Goal: Task Accomplishment & Management: Check status

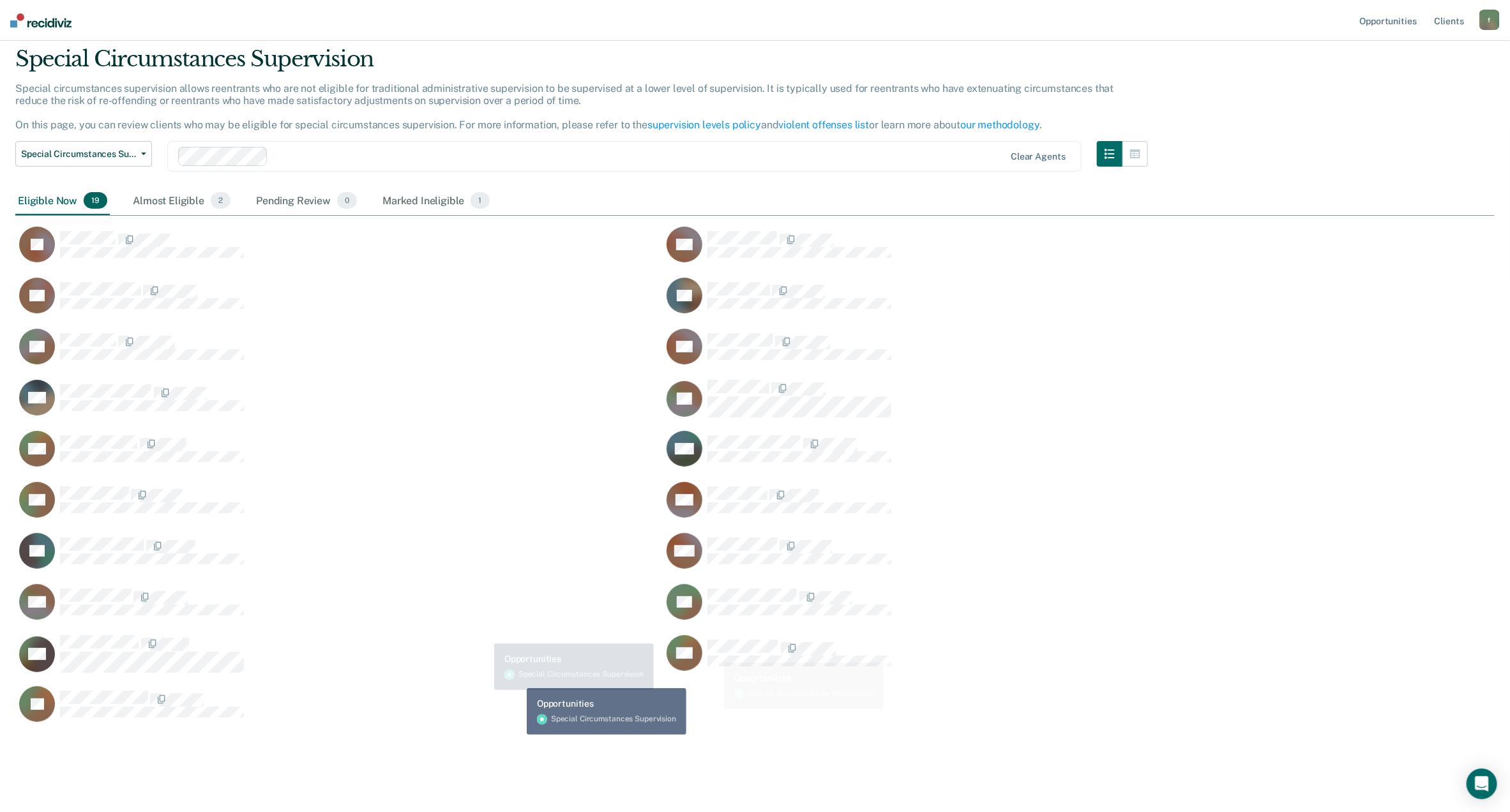
scroll to position [59, 0]
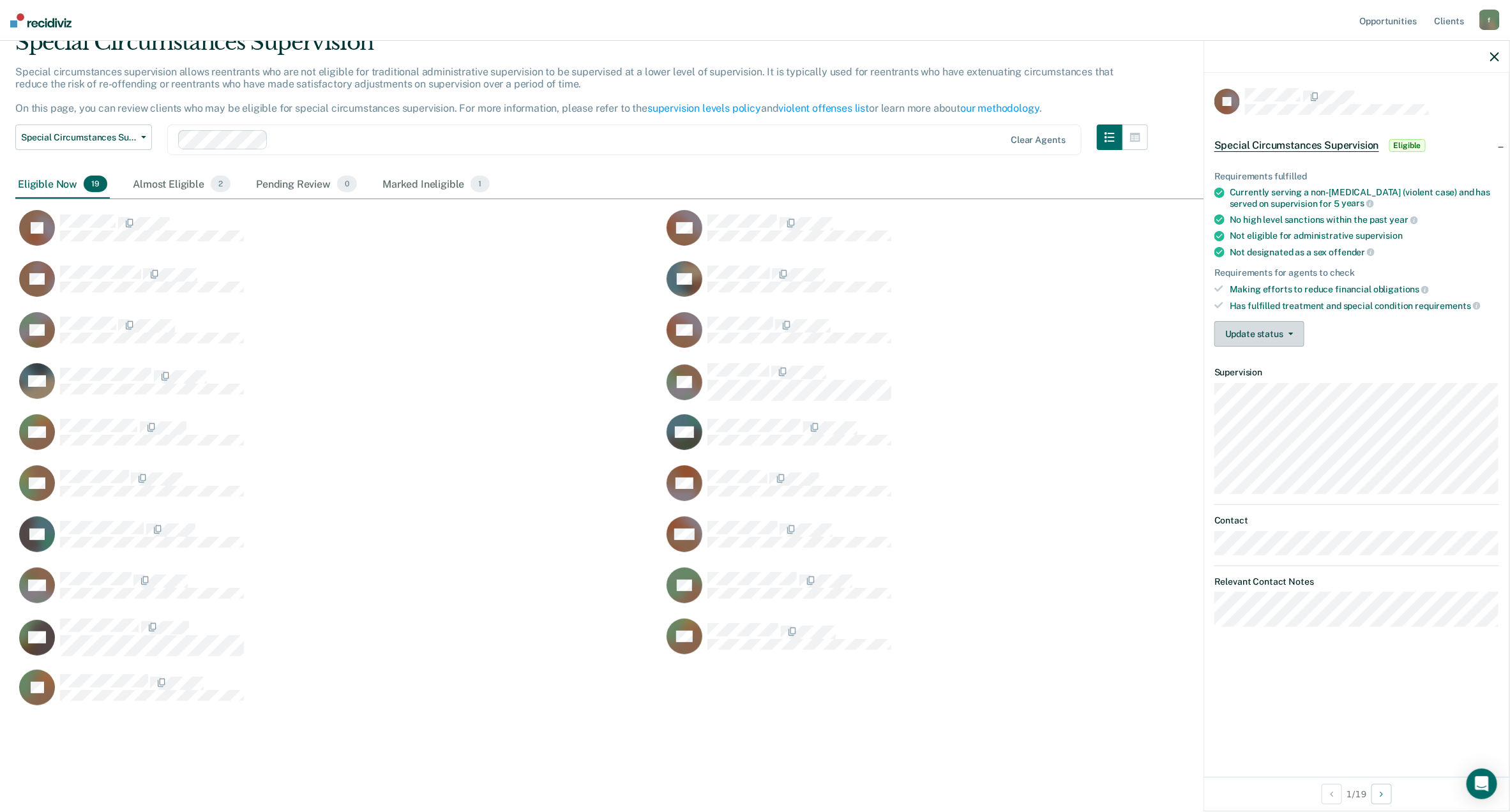
click at [1286, 340] on button "Update status" at bounding box center [1259, 333] width 90 height 26
click at [1272, 326] on button "Update status" at bounding box center [1259, 333] width 90 height 26
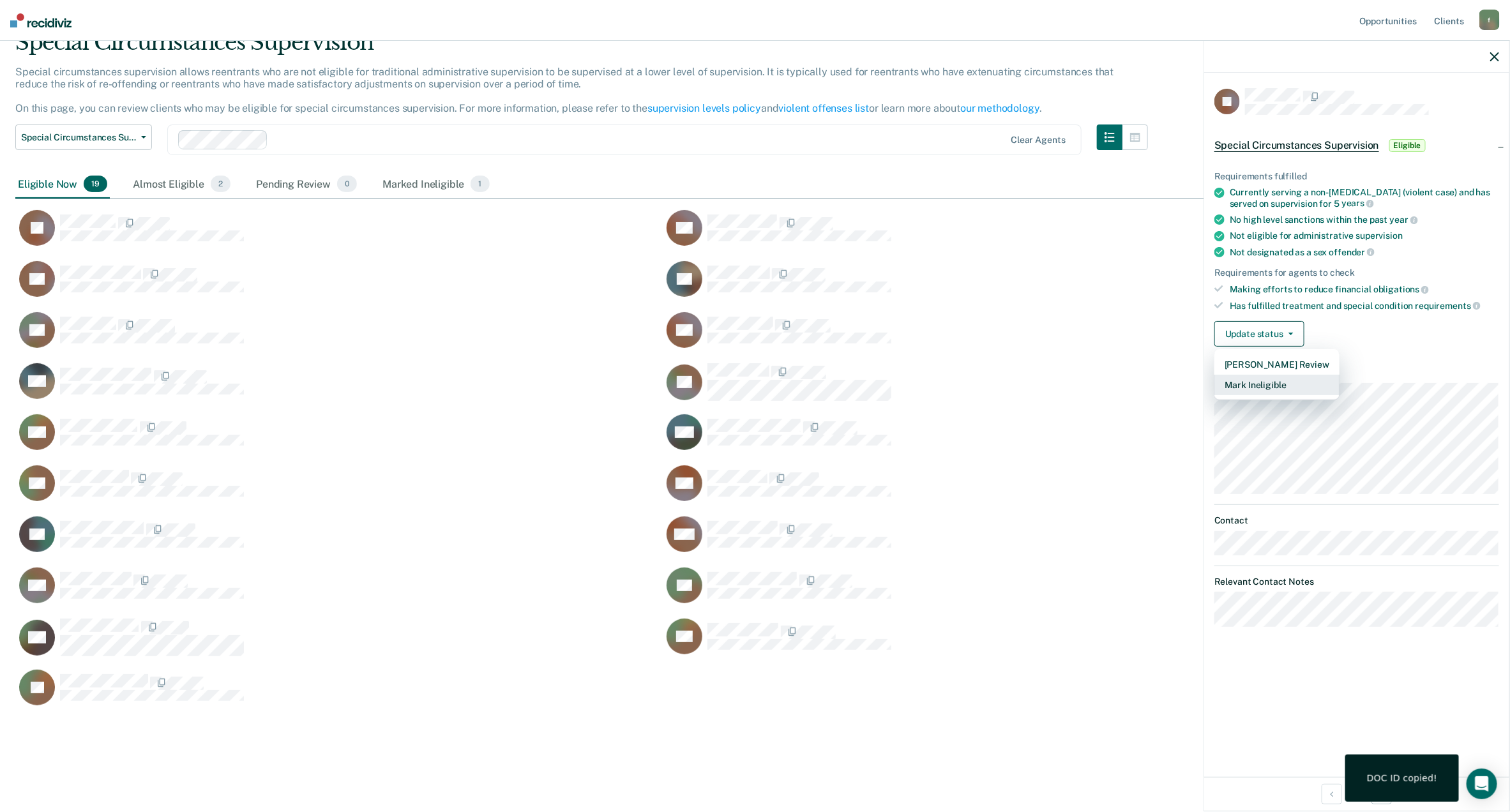
click at [1258, 380] on button "Mark Ineligible" at bounding box center [1277, 385] width 125 height 21
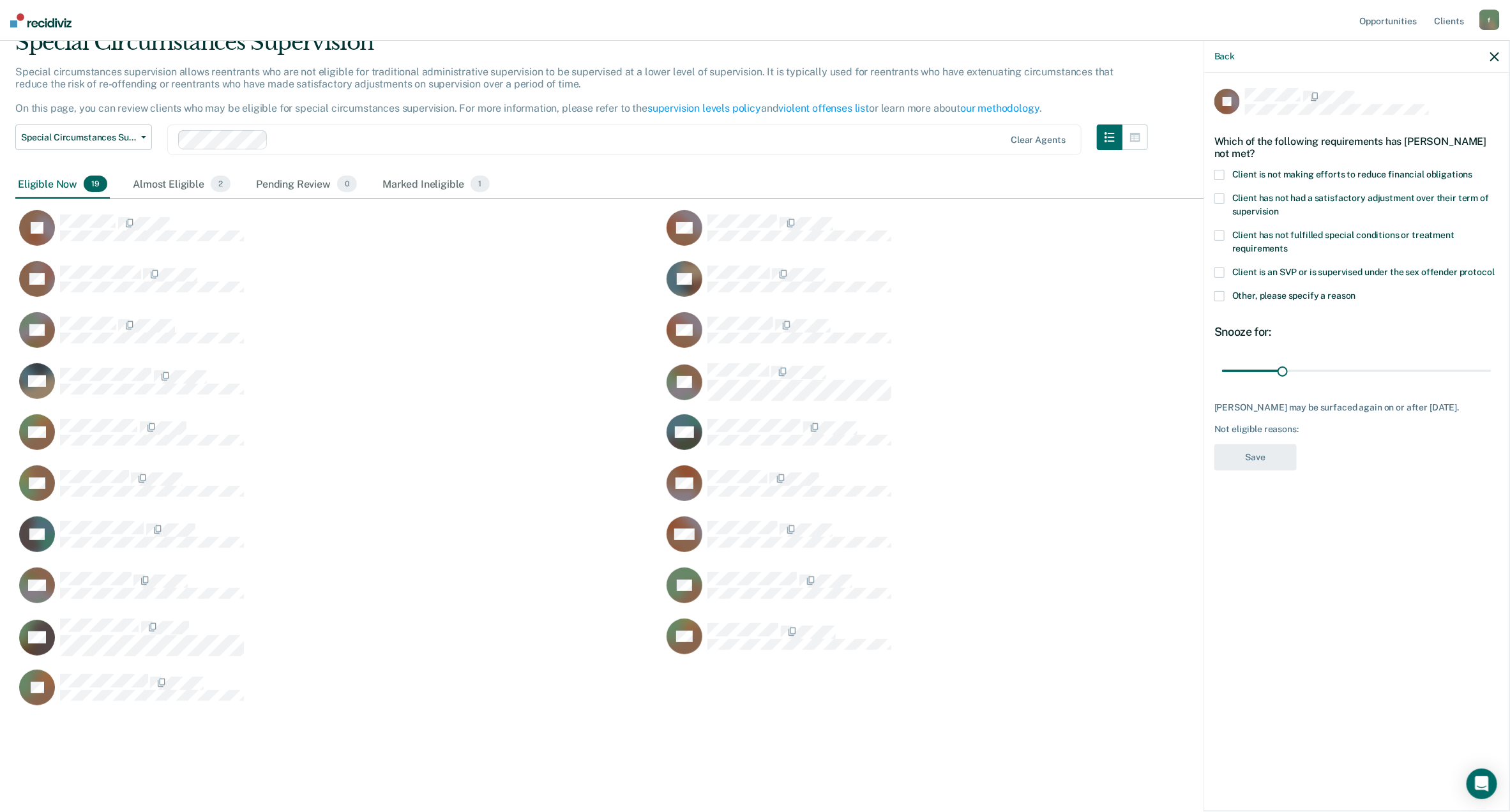
click at [1222, 296] on span at bounding box center [1219, 296] width 10 height 10
click at [1357, 291] on input "Other, please specify a reason" at bounding box center [1357, 291] width 0 height 0
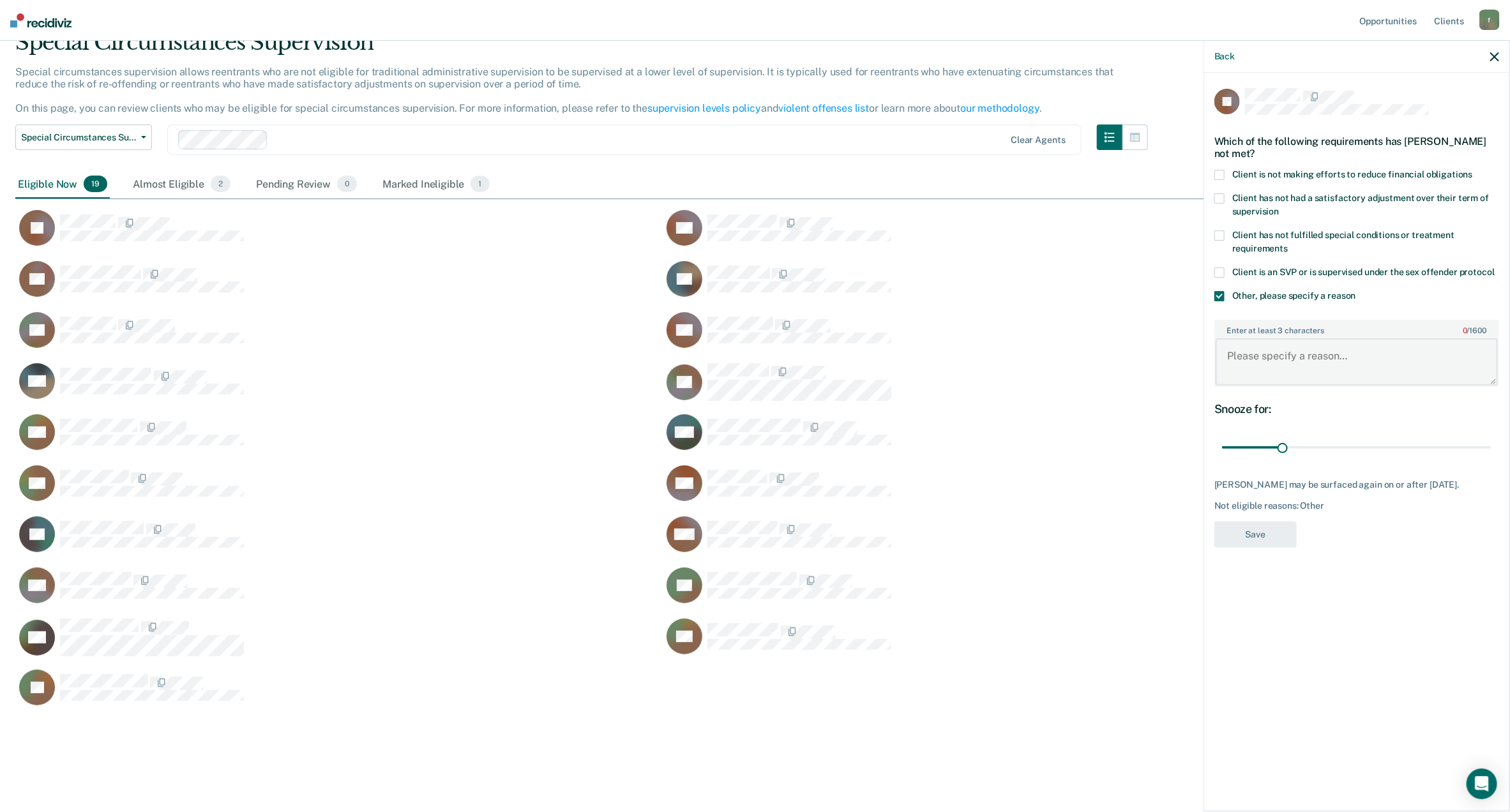
click at [1255, 359] on textarea "Enter at least 3 characters 0 / 1600" at bounding box center [1357, 361] width 282 height 47
type textarea "c"
type textarea "Client has less than a year of supervision. He maxes in January 2026."
click at [1277, 531] on button "Save" at bounding box center [1255, 534] width 82 height 26
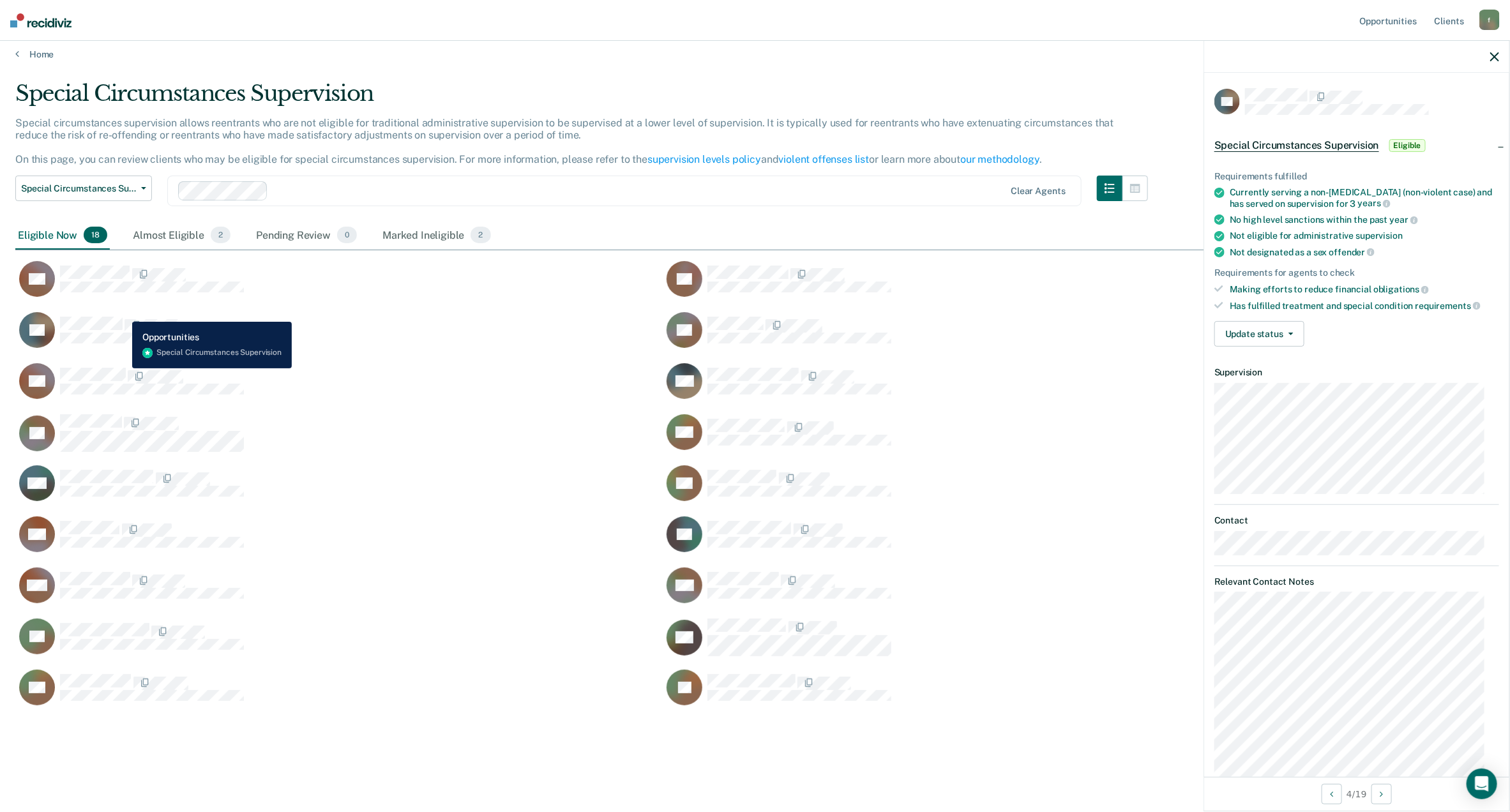
click at [122, 312] on div "LG" at bounding box center [132, 330] width 225 height 36
click at [1261, 331] on button "Update status" at bounding box center [1259, 333] width 90 height 26
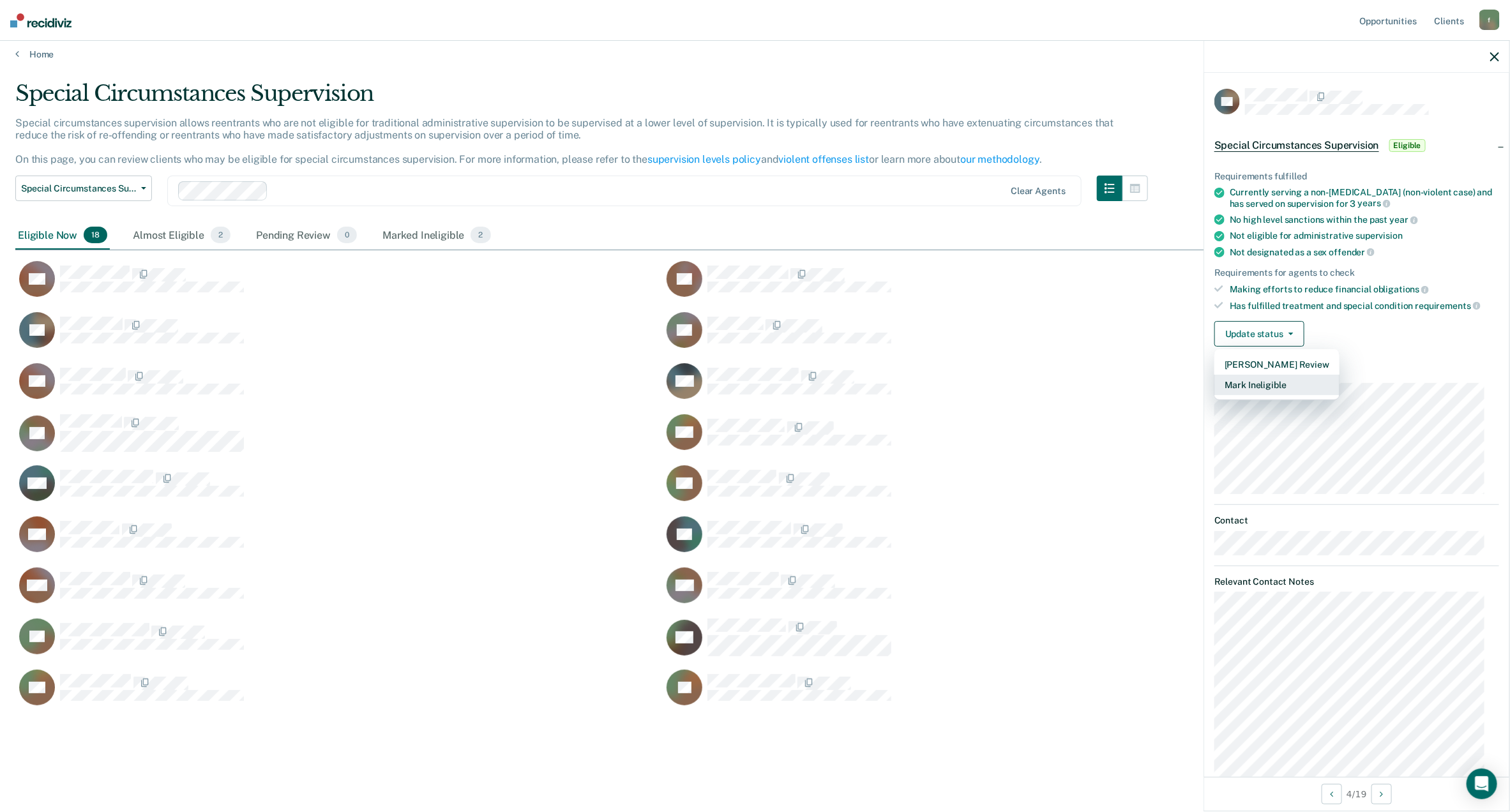
click at [1258, 385] on button "Mark Ineligible" at bounding box center [1277, 385] width 125 height 21
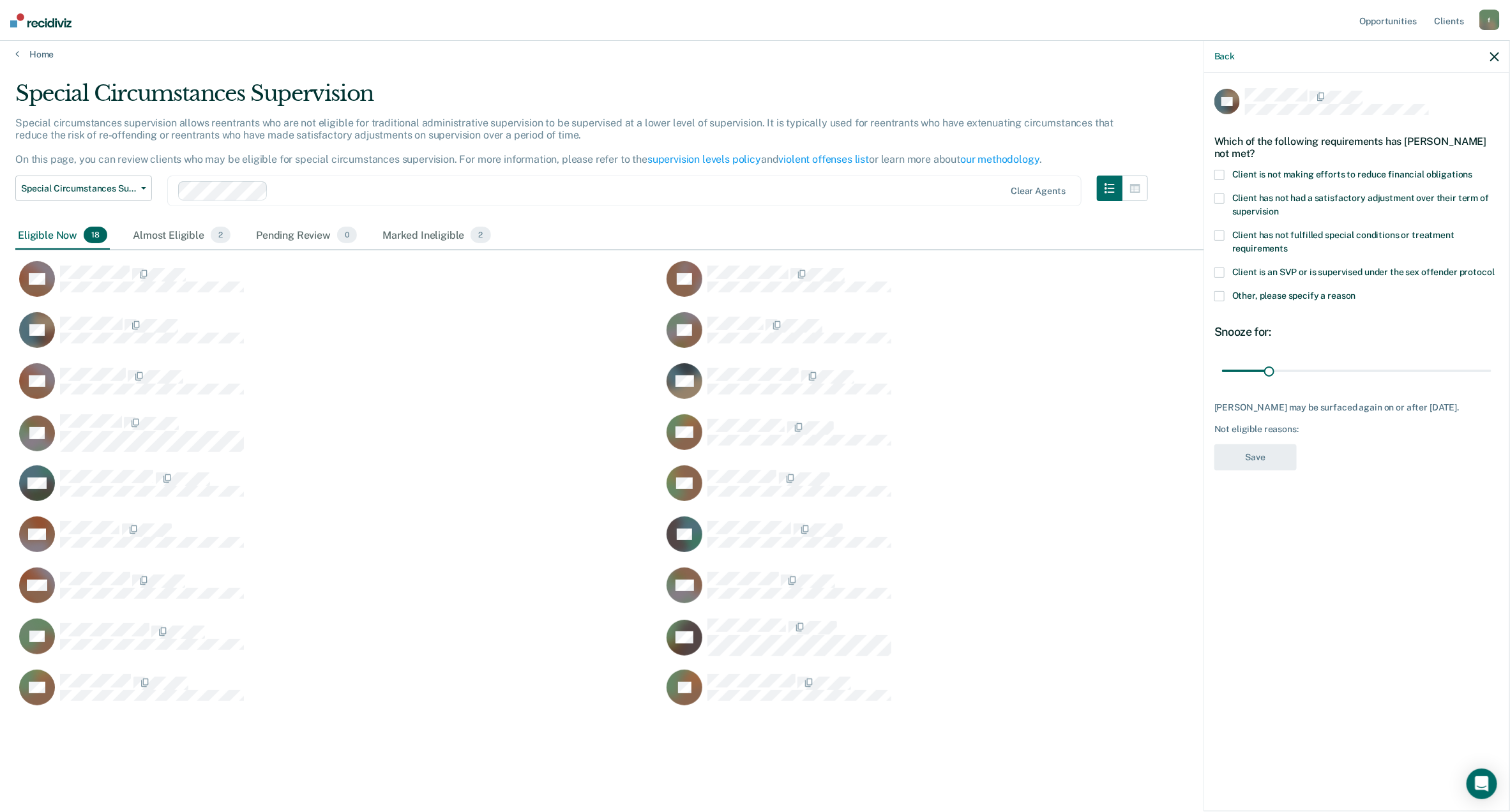
drag, startPoint x: 1220, startPoint y: 295, endPoint x: 1228, endPoint y: 312, distance: 18.8
click at [1220, 296] on span at bounding box center [1219, 296] width 10 height 10
click at [1357, 291] on input "Other, please specify a reason" at bounding box center [1357, 291] width 0 height 0
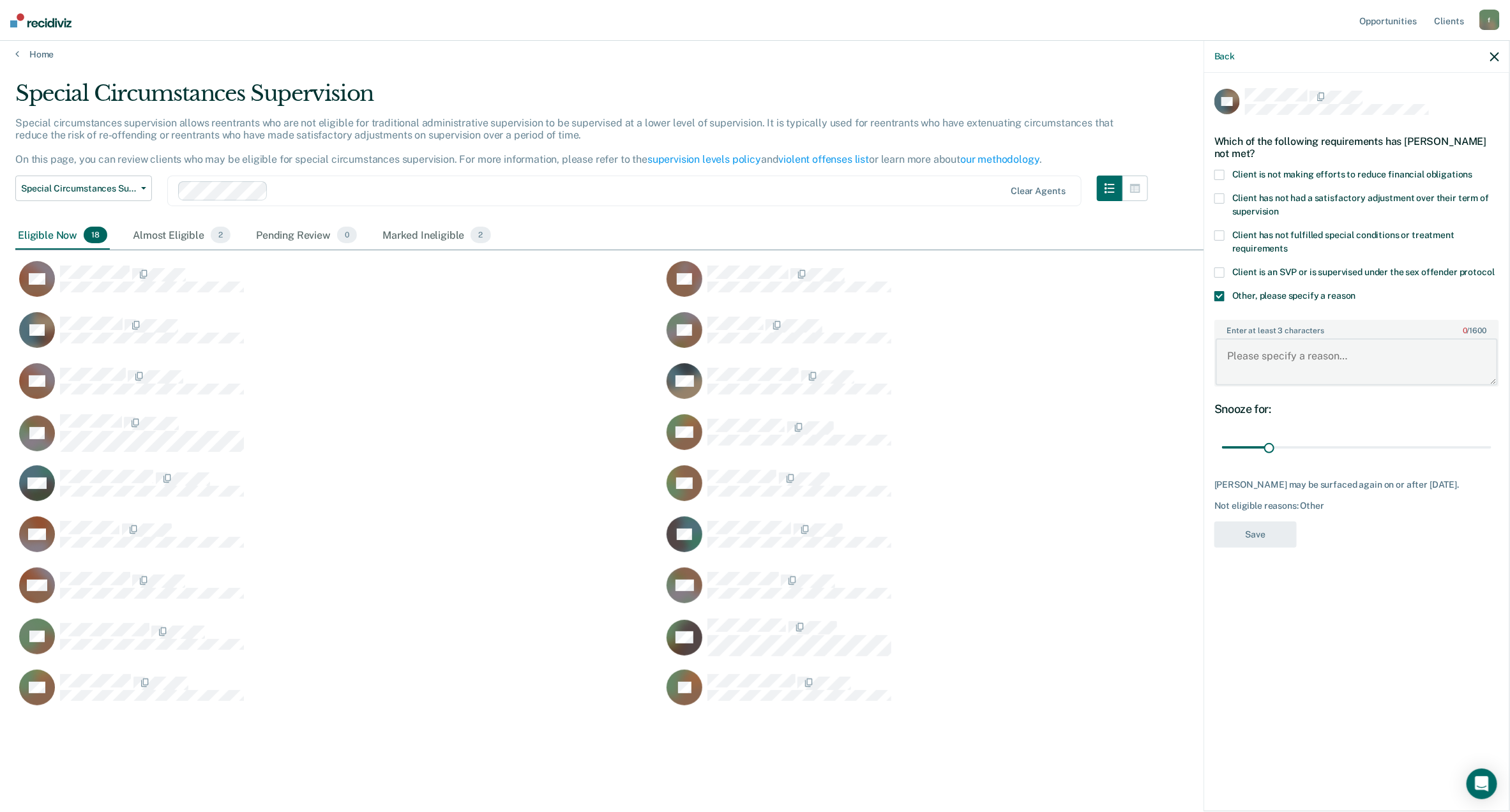
click at [1258, 353] on textarea "Enter at least 3 characters 0 / 1600" at bounding box center [1357, 361] width 282 height 47
click at [1383, 356] on textarea "Reentrant has less than a year left of supervision left to complete." at bounding box center [1357, 361] width 282 height 47
type textarea "Reentrant has less than a year of supervision left to complete."
click at [1276, 535] on button "Save" at bounding box center [1255, 534] width 82 height 26
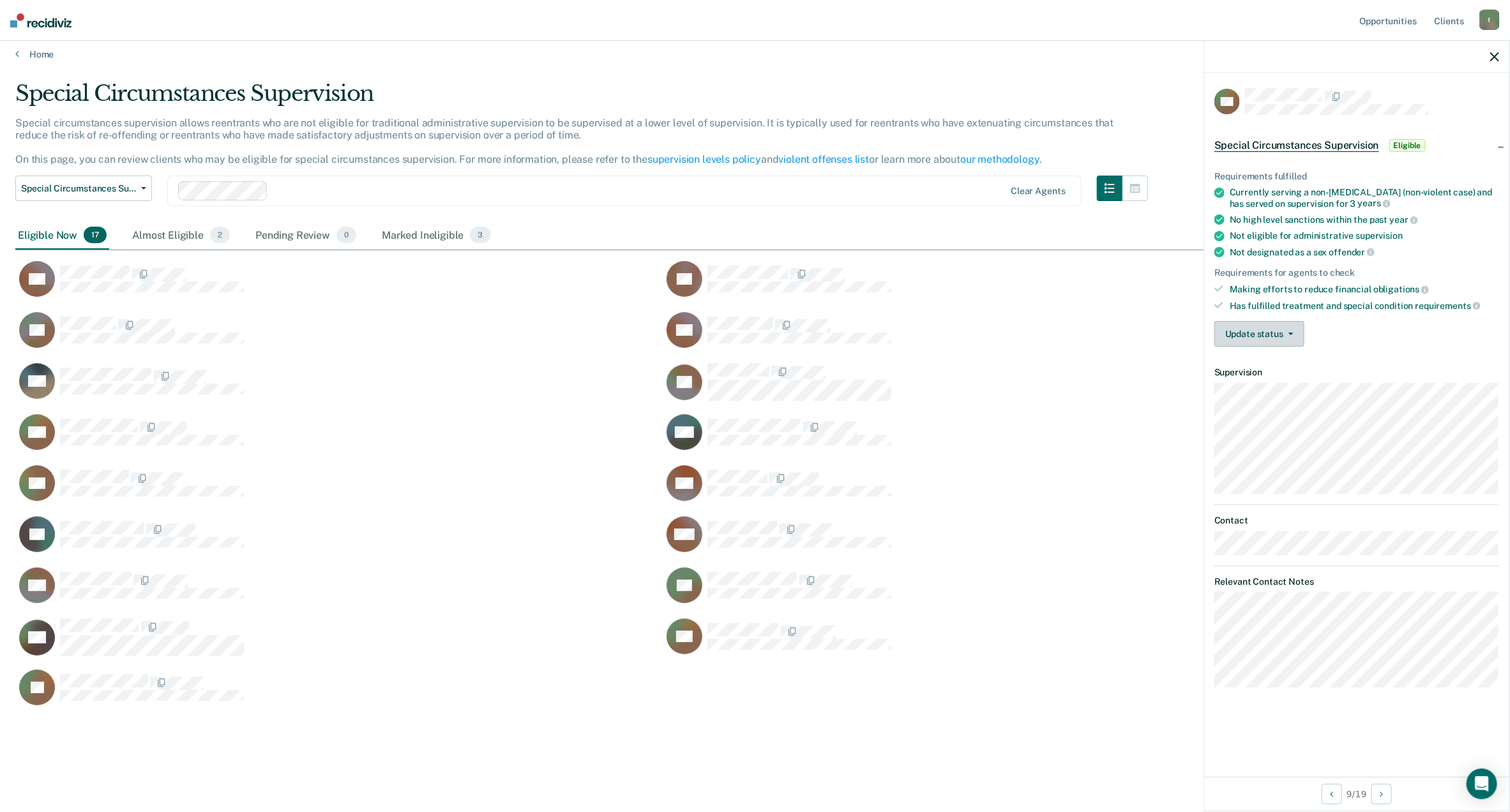
click at [1271, 331] on button "Update status" at bounding box center [1259, 333] width 90 height 26
click at [1257, 381] on button "Mark Ineligible" at bounding box center [1277, 385] width 125 height 21
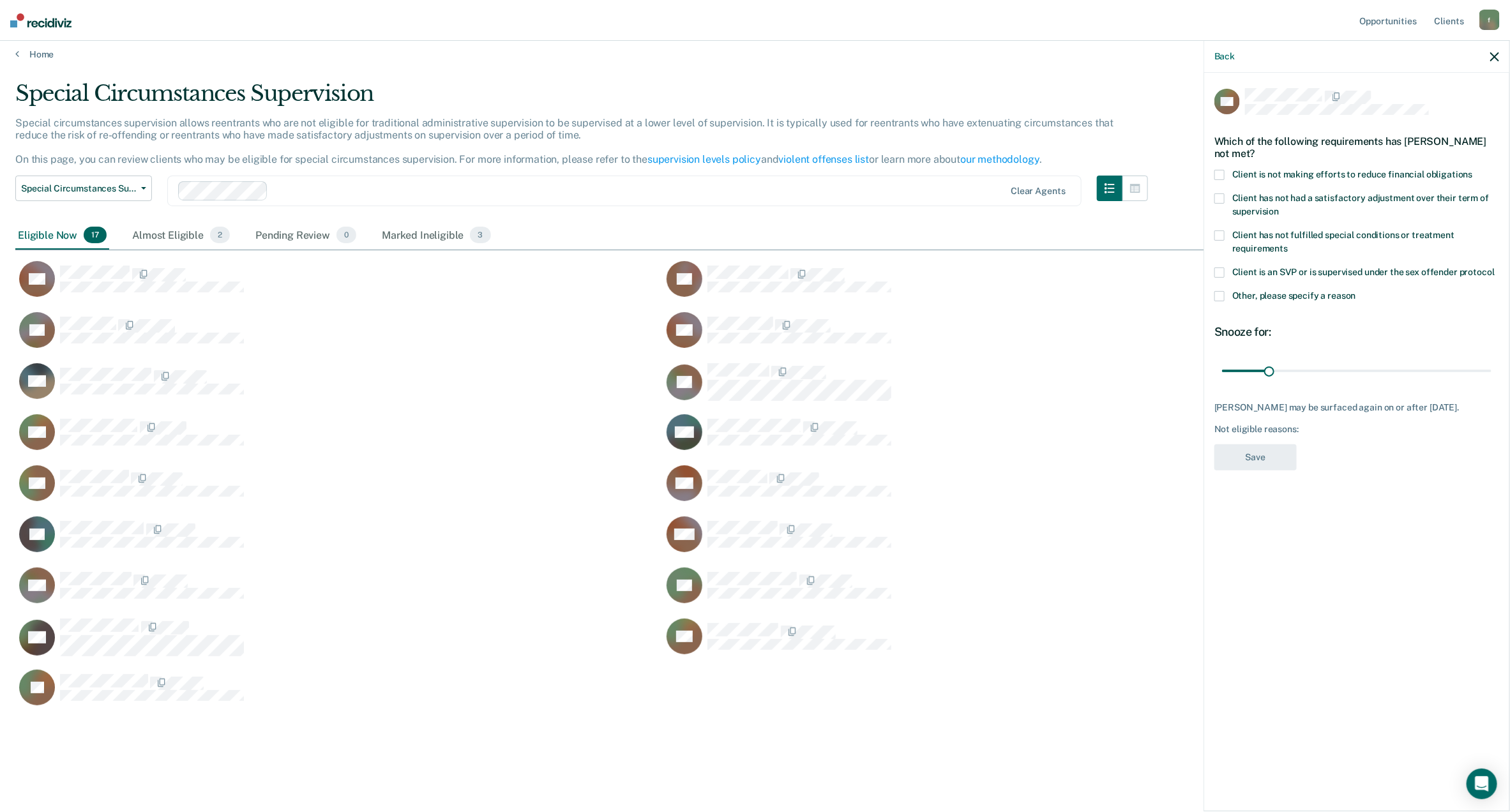
click at [1222, 291] on span at bounding box center [1219, 296] width 10 height 10
click at [1357, 291] on input "Other, please specify a reason" at bounding box center [1357, 291] width 0 height 0
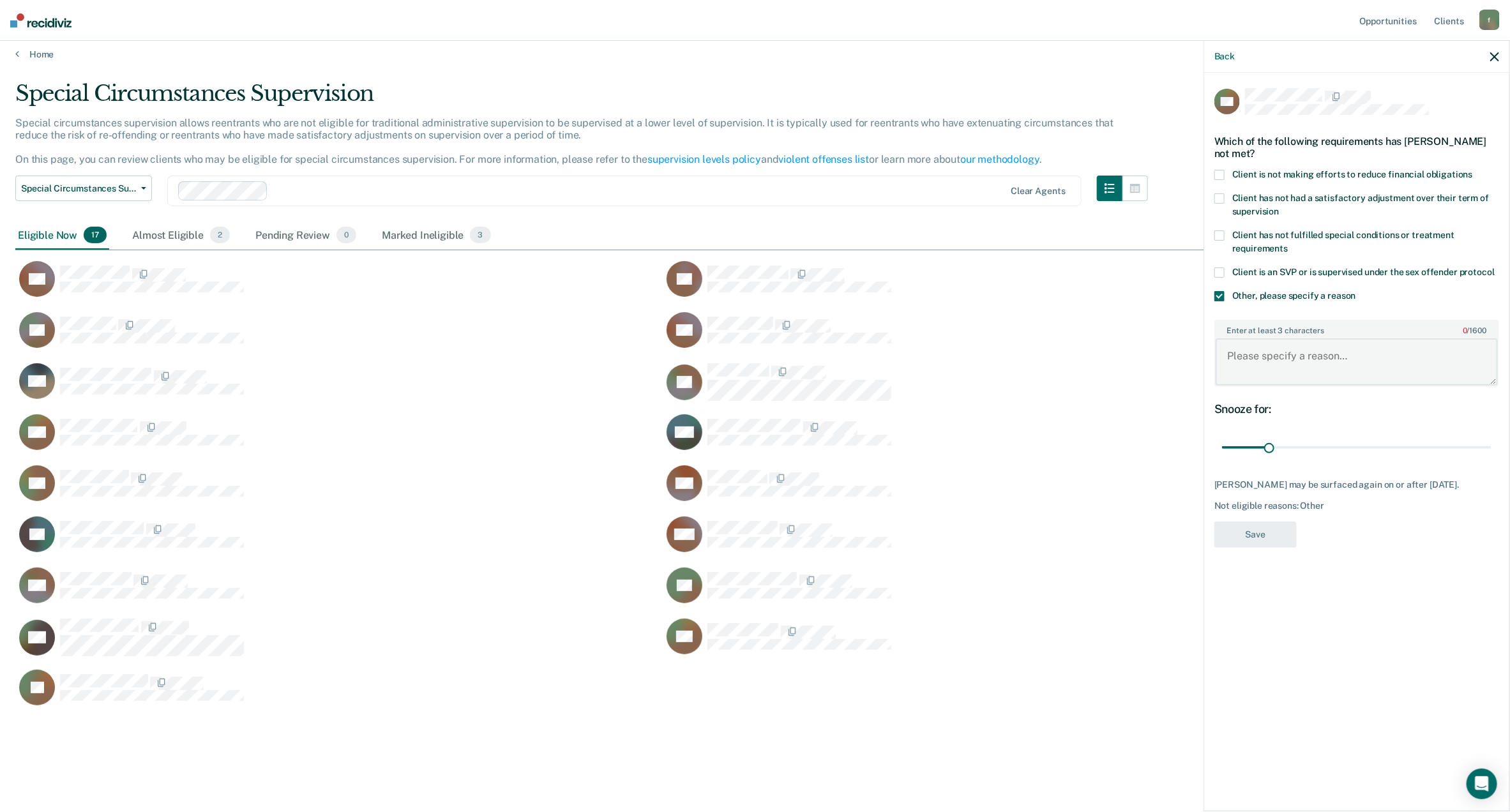
click at [1270, 351] on textarea "Enter at least 3 characters 0 / 1600" at bounding box center [1357, 361] width 282 height 47
type textarea "Reentrant has less than a year of supervision left to complete."
click at [1282, 523] on button "Save" at bounding box center [1255, 534] width 82 height 26
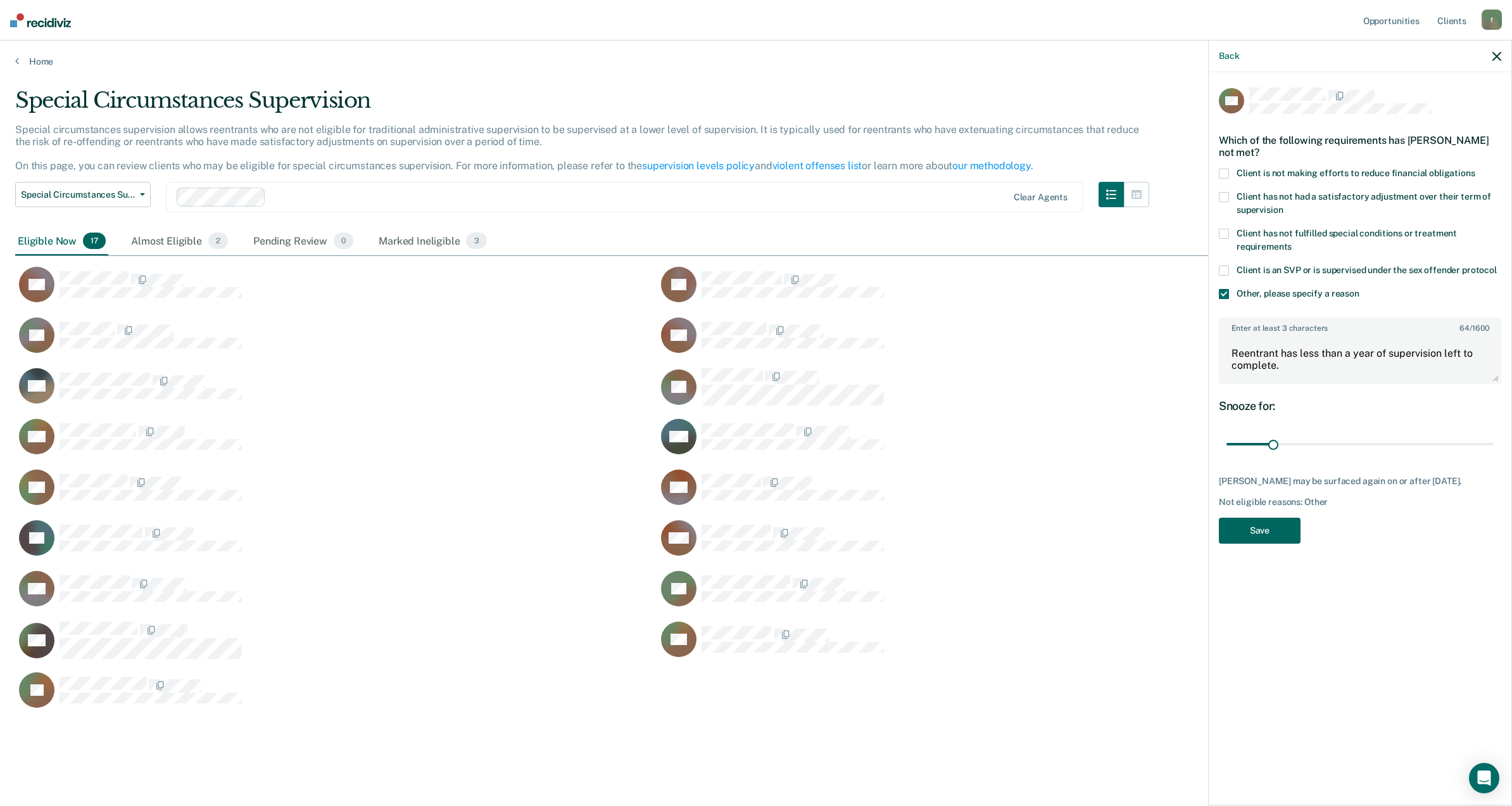
scroll to position [15, 15]
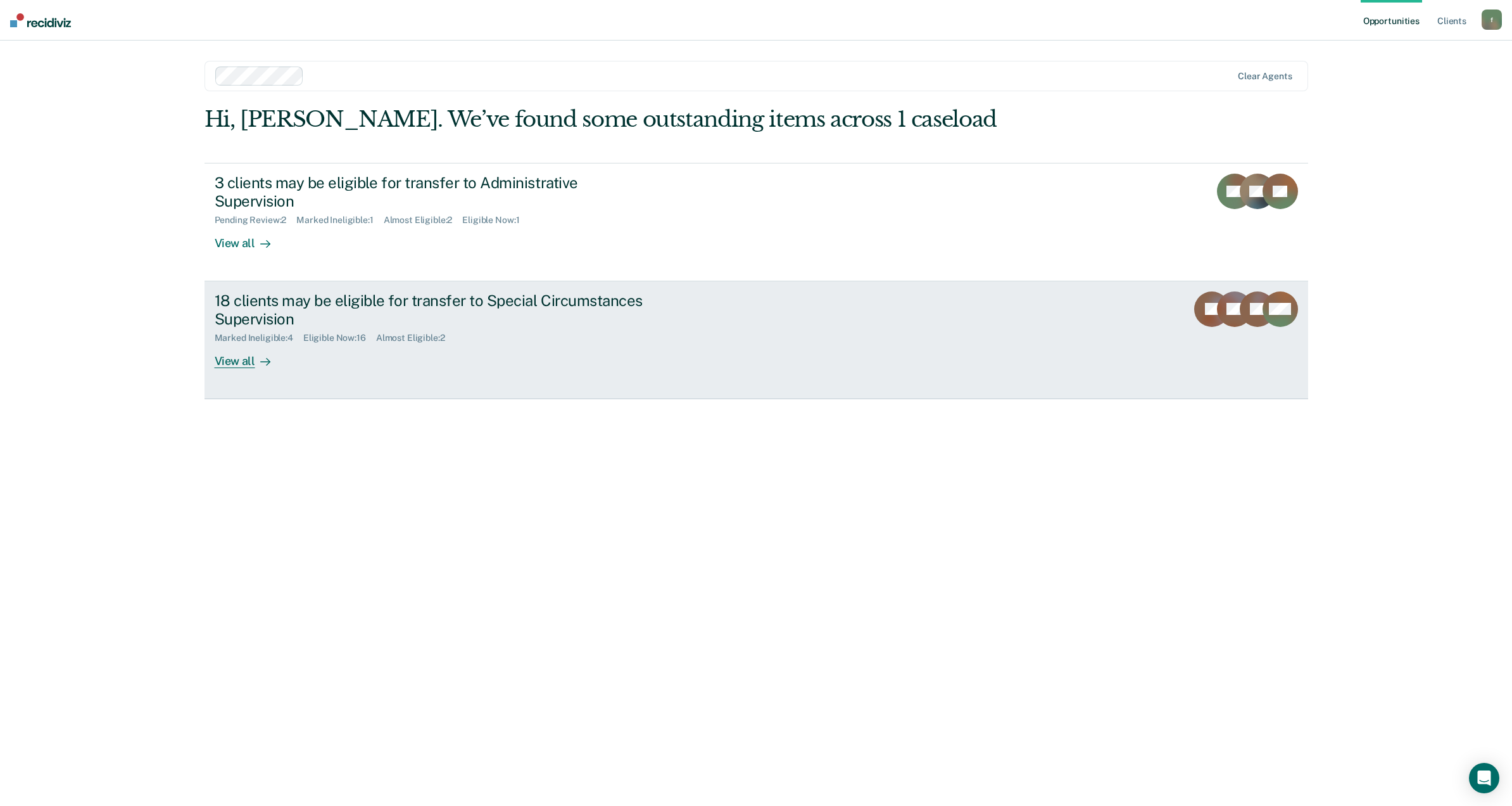
click at [307, 291] on div "18 clients may be eligible for transfer to Special Circumstances Supervision" at bounding box center [437, 309] width 445 height 36
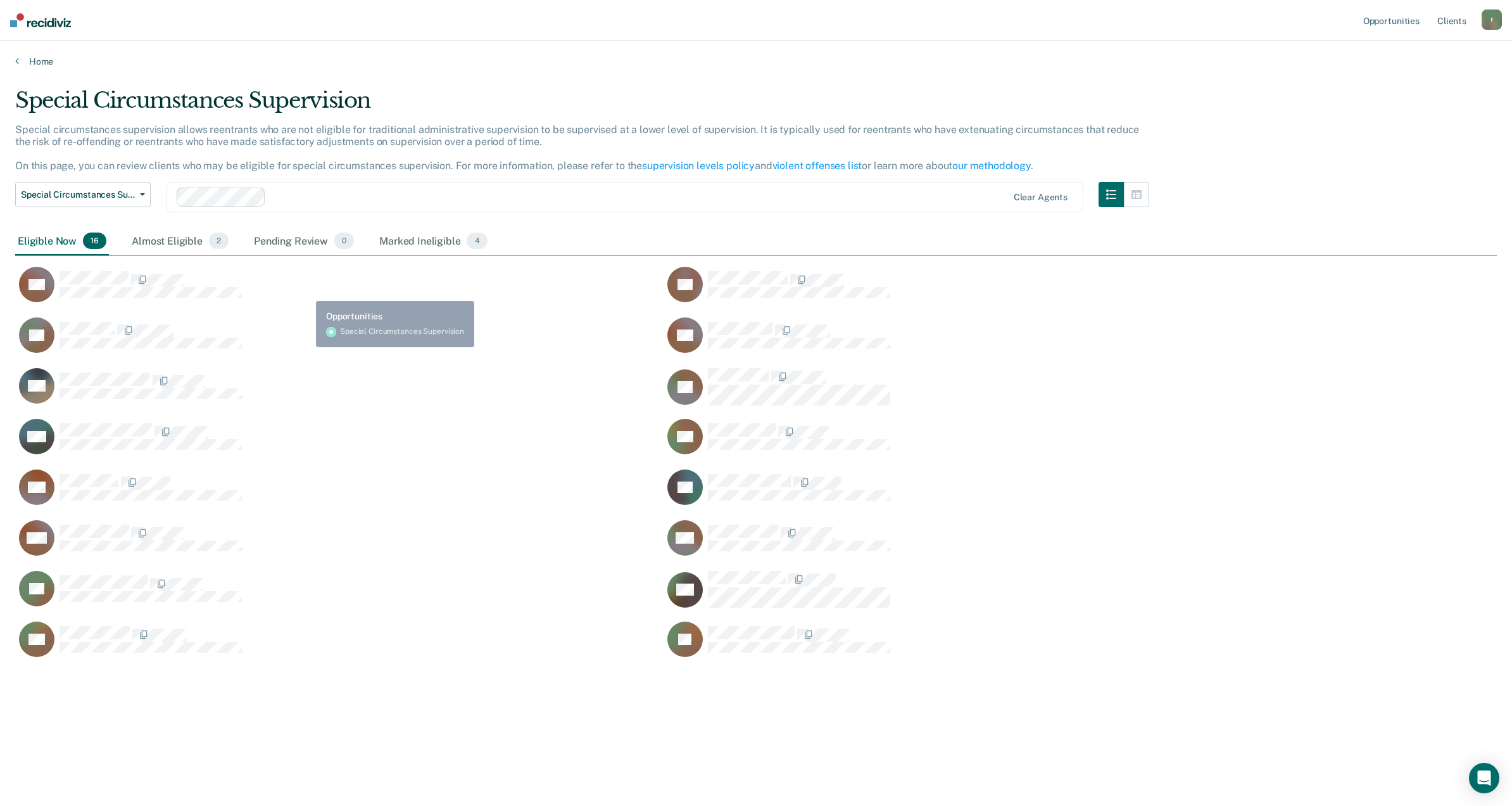
scroll to position [608, 1467]
